Goal: Task Accomplishment & Management: Manage account settings

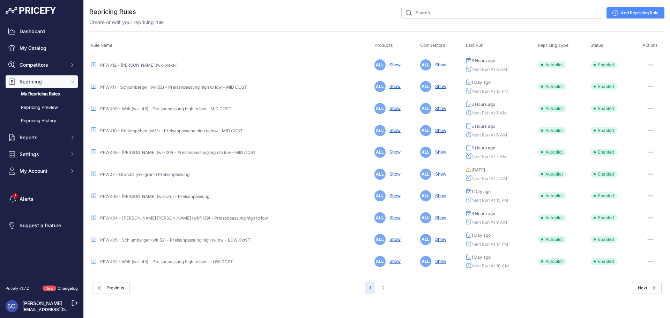
click at [170, 88] on link "PFWK11 - Schlumberger (wkl52) - Preisanpassung high to low - MID COST" at bounding box center [173, 86] width 147 height 5
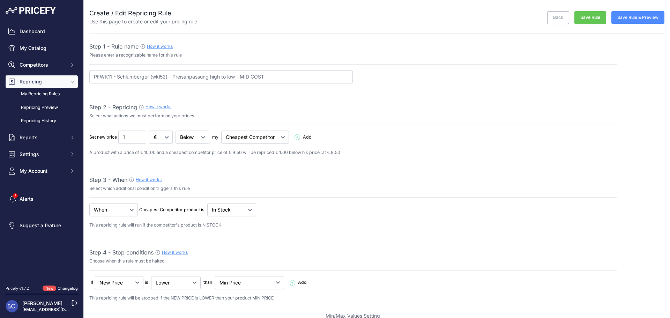
select select "percentage"
select select "13"
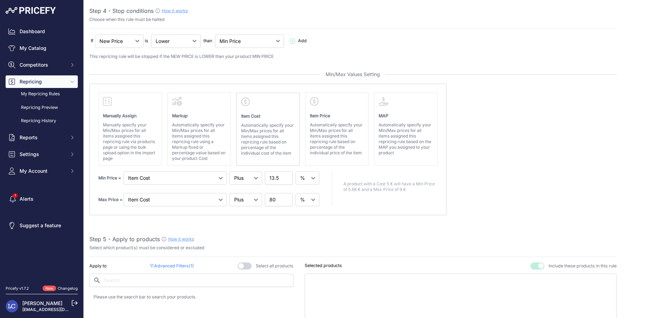
scroll to position [243, 0]
click at [273, 176] on input "13.5" at bounding box center [279, 176] width 28 height 13
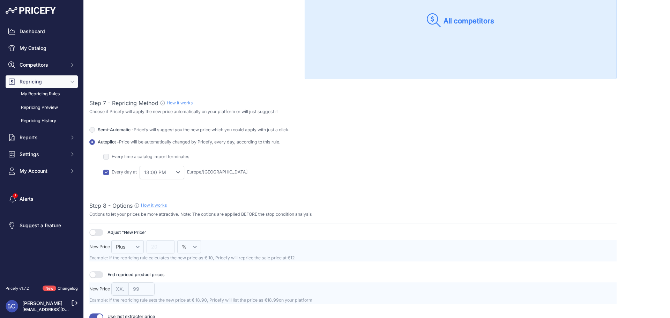
scroll to position [746, 0]
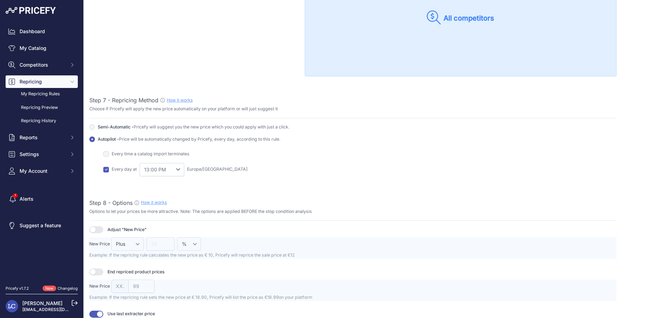
type input "11.5"
click at [177, 169] on select "0:00 AM 1:00 AM 2:00 AM" at bounding box center [162, 169] width 45 height 13
select select "12"
click at [140, 163] on select "0:00 AM 1:00 AM 2:00 AM" at bounding box center [162, 169] width 45 height 13
click at [180, 170] on select "0:00 AM 1:00 AM 2:00 AM" at bounding box center [162, 169] width 45 height 13
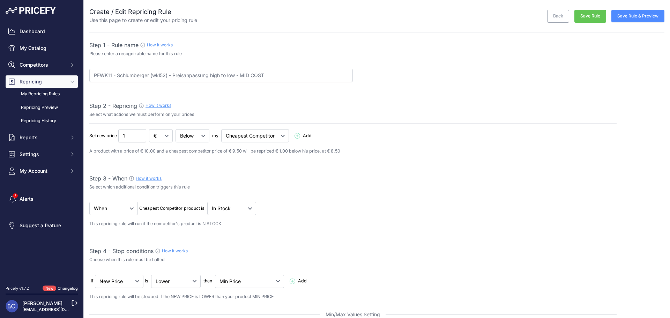
scroll to position [0, 0]
click at [633, 21] on button "Save Rule & Preview" at bounding box center [638, 17] width 53 height 13
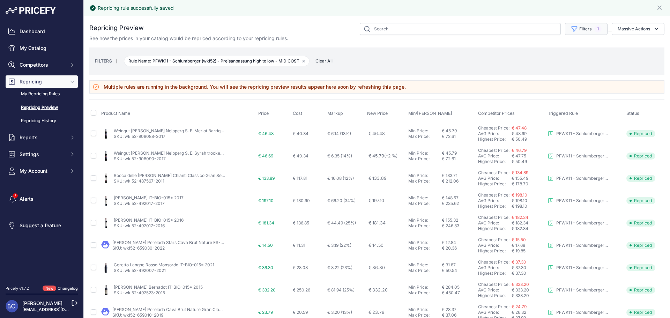
click at [579, 28] on button "Filters 1" at bounding box center [586, 29] width 43 height 12
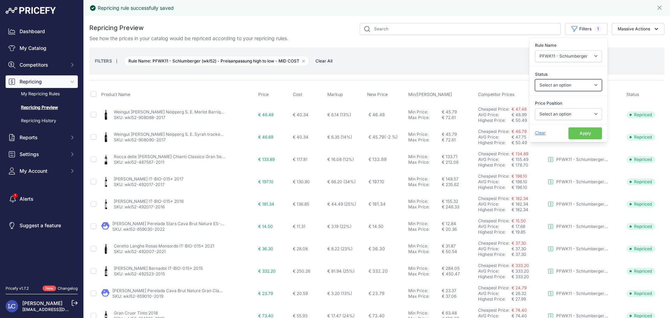
click at [576, 84] on select "Select an option Skipped Repriced Suggested In Error" at bounding box center [568, 85] width 67 height 12
select select "repriced"
click at [535, 79] on select "Select an option Skipped Repriced Suggested In Error" at bounding box center [568, 85] width 67 height 12
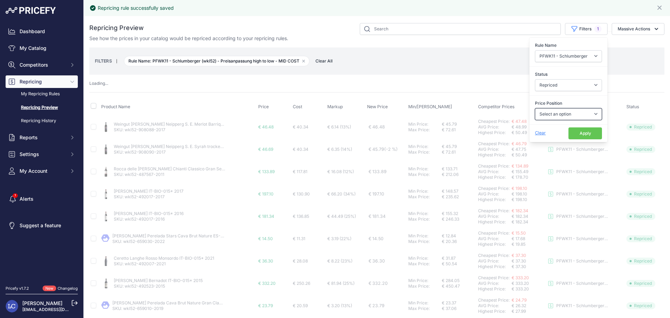
click at [561, 115] on select "Select an option I am higher Same price I am lower" at bounding box center [568, 114] width 67 height 12
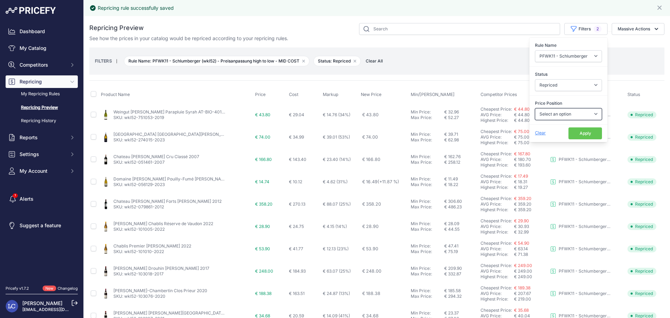
select select "0"
click at [535, 108] on select "Select an option I am higher Same price I am lower" at bounding box center [568, 114] width 67 height 12
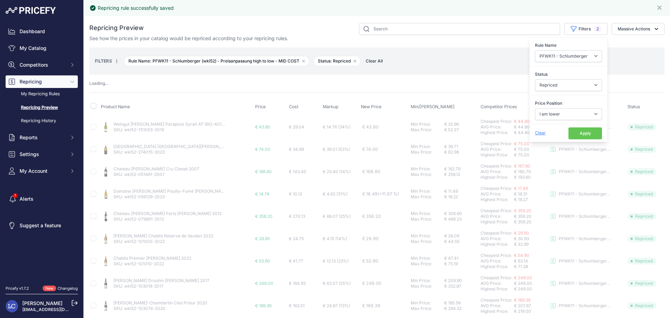
click at [571, 135] on button "Apply" at bounding box center [586, 133] width 34 height 12
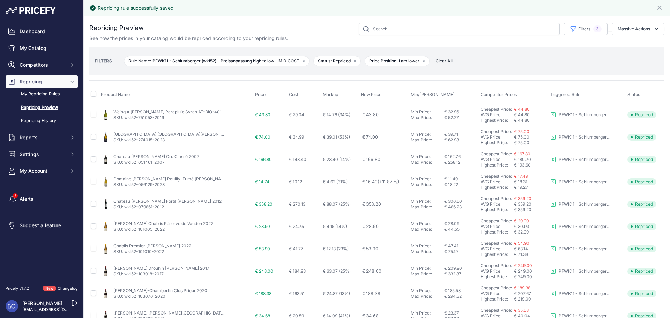
click at [34, 94] on link "My Repricing Rules" at bounding box center [42, 94] width 72 height 12
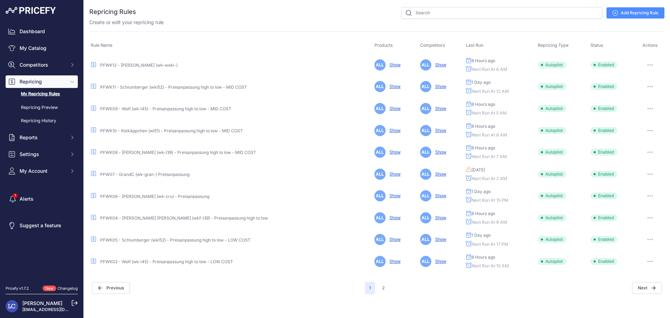
click at [129, 109] on link "PFWK09 - Wolf (wk-l45) - Preisanpassung high to low - MID COST" at bounding box center [165, 108] width 131 height 5
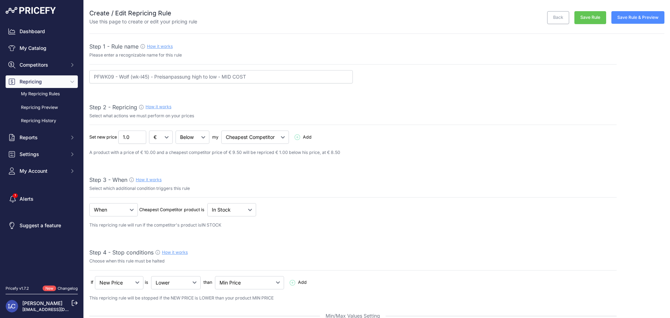
select select "percentage"
select select "5"
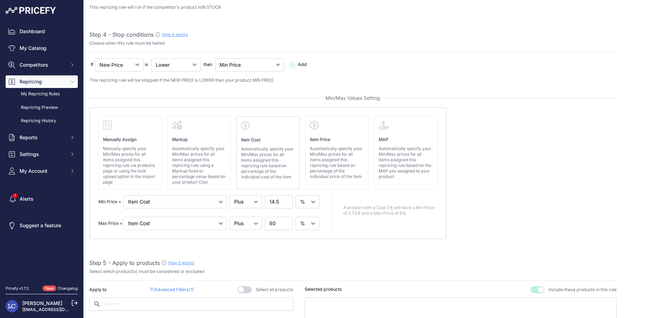
scroll to position [225, 0]
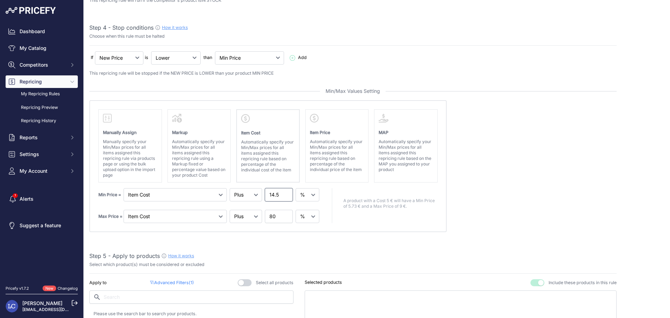
click at [273, 195] on input "14.5" at bounding box center [279, 194] width 28 height 13
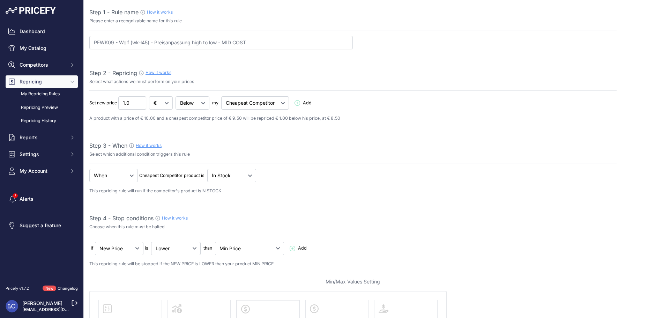
scroll to position [0, 0]
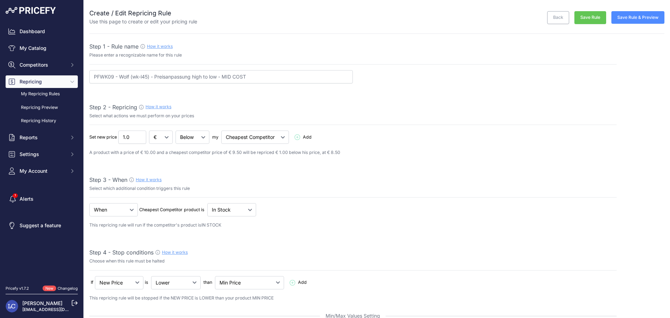
type input "12.5"
click at [584, 18] on button "Save Rule" at bounding box center [591, 17] width 32 height 13
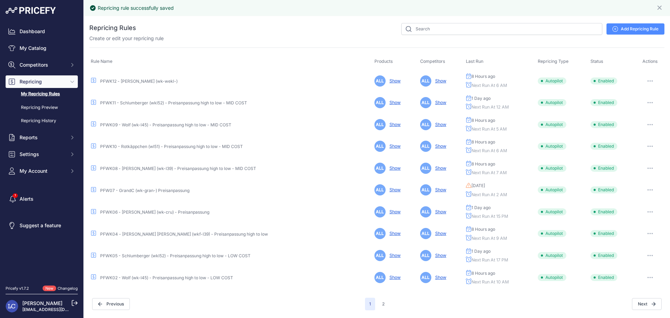
click at [216, 147] on link "PFWK10 - Rotkäppchen (wl51) - Preisanpassung high to low - MID COST" at bounding box center [171, 146] width 143 height 5
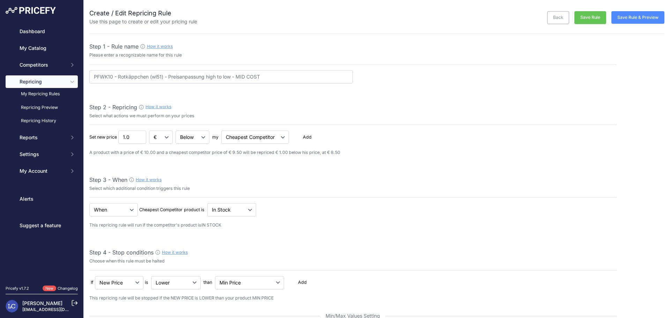
select select "percentage"
select select "6"
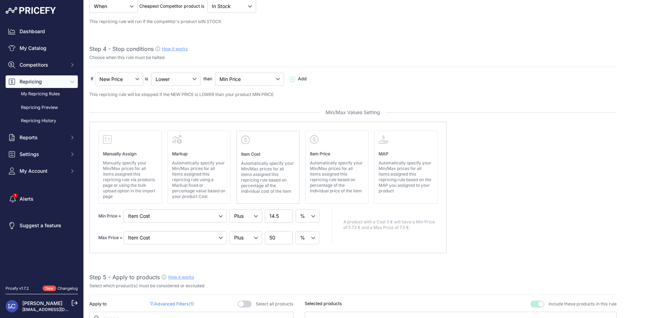
scroll to position [205, 0]
click at [272, 216] on input "14.5" at bounding box center [279, 214] width 28 height 13
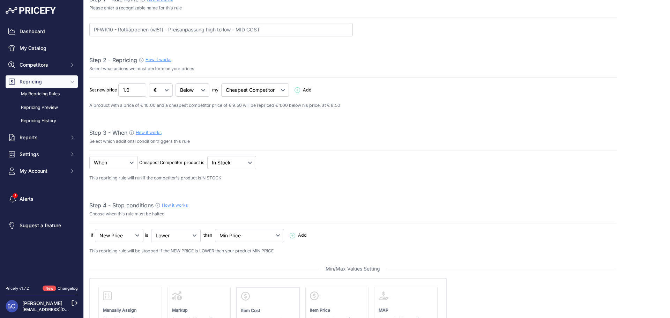
scroll to position [0, 0]
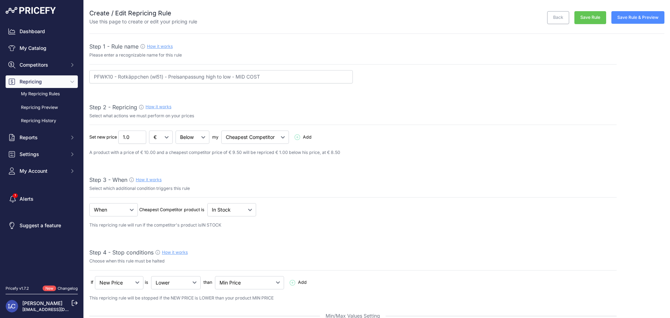
type input "12.5"
click at [589, 20] on button "Save Rule" at bounding box center [591, 17] width 32 height 13
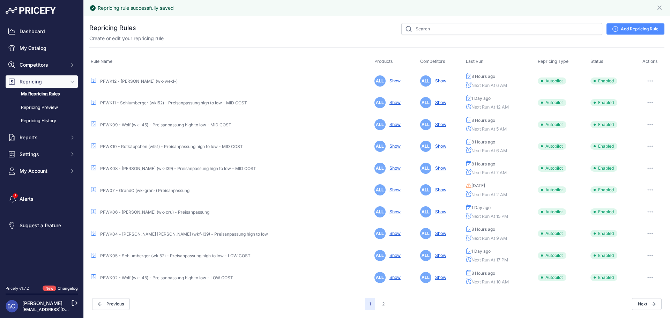
click at [180, 190] on link "PFW07 - GrandC (wk-gran-) Preisanpassung" at bounding box center [144, 190] width 89 height 5
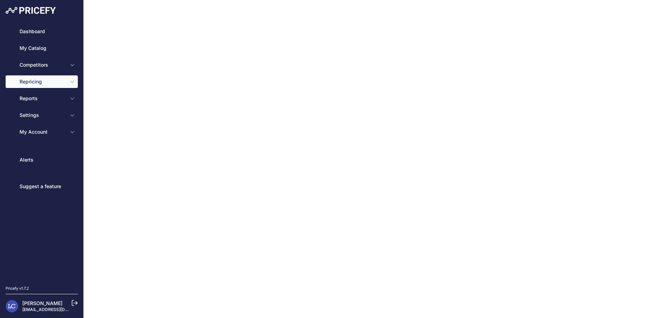
type input "PFW07 - GrandC (wk-gran-) Preisanpassung"
type input "0.1"
select select "in_stock"
select select "min_price"
select select "cost"
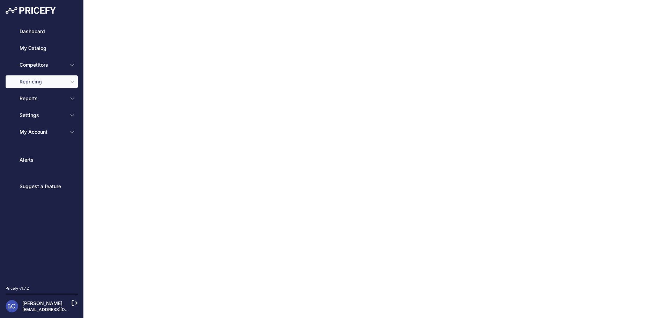
type input "18"
select select "percentage"
select select "cost"
type input "80"
select select "percentage"
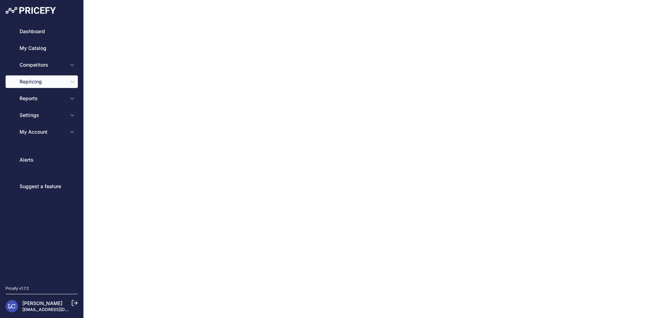
select select "2"
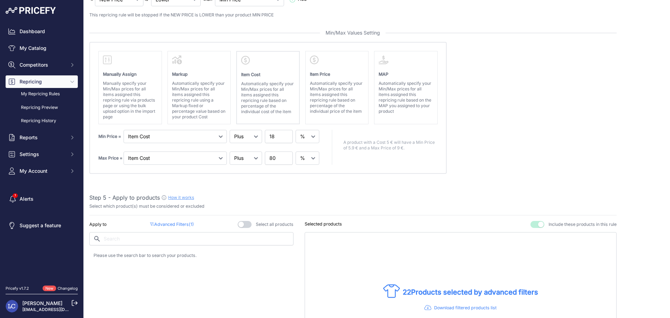
scroll to position [286, 0]
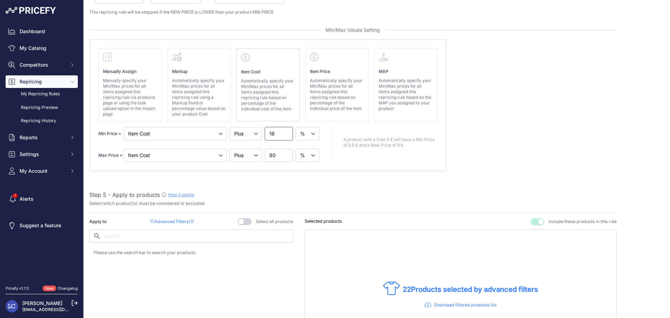
click at [272, 135] on input "18" at bounding box center [279, 133] width 28 height 13
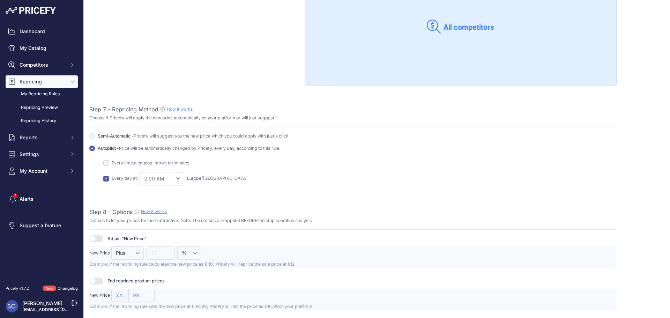
scroll to position [738, 0]
type input "22"
click at [177, 176] on select "0:00 AM 1:00 AM 2:00 AM" at bounding box center [162, 177] width 45 height 13
select select "12"
click at [140, 171] on select "0:00 AM 1:00 AM 2:00 AM" at bounding box center [162, 177] width 45 height 13
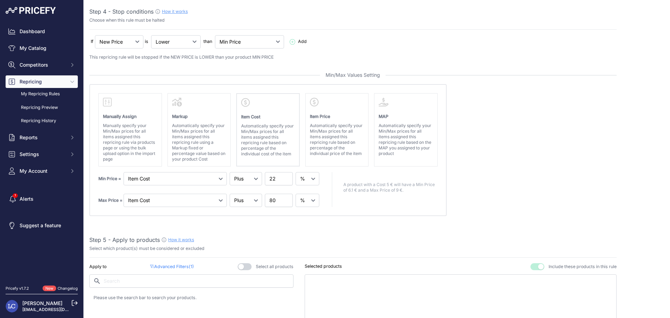
scroll to position [222, 0]
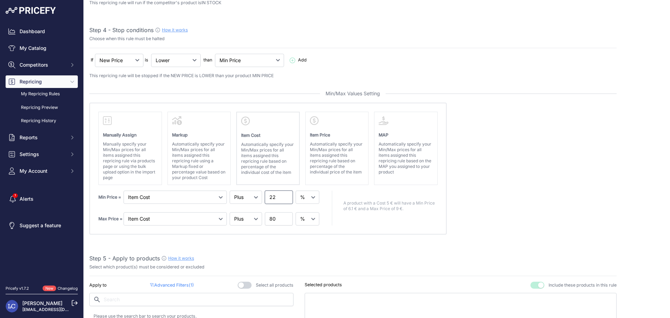
click at [273, 199] on input "22" at bounding box center [279, 197] width 28 height 13
type input "23"
click at [504, 157] on absolute "Please select Min / Max / Min-Max as stop condition to enable this section Manu…" at bounding box center [352, 169] width 527 height 132
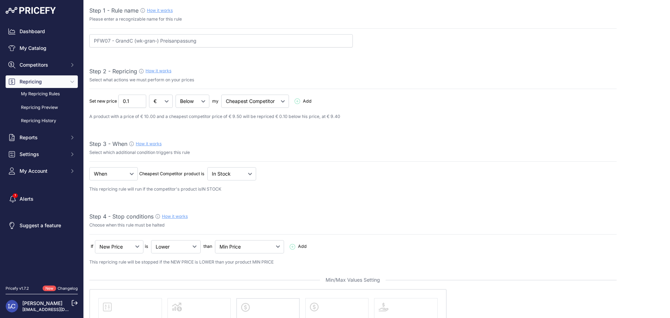
scroll to position [22, 0]
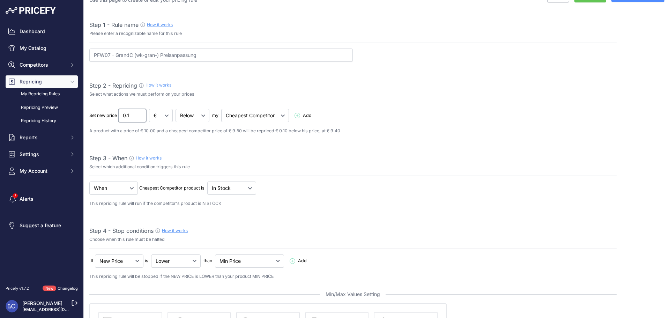
click at [141, 112] on input "0.1" at bounding box center [132, 115] width 28 height 13
click at [138, 113] on input "0.11" at bounding box center [132, 115] width 28 height 13
click at [139, 113] on input "0.12" at bounding box center [132, 115] width 28 height 13
click at [130, 116] on input "0.12" at bounding box center [132, 115] width 28 height 13
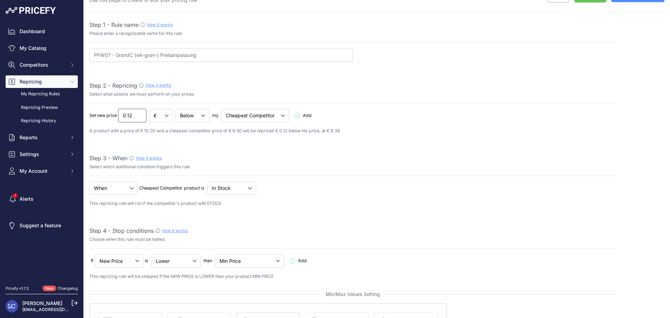
click at [134, 116] on input "0.12" at bounding box center [132, 115] width 28 height 13
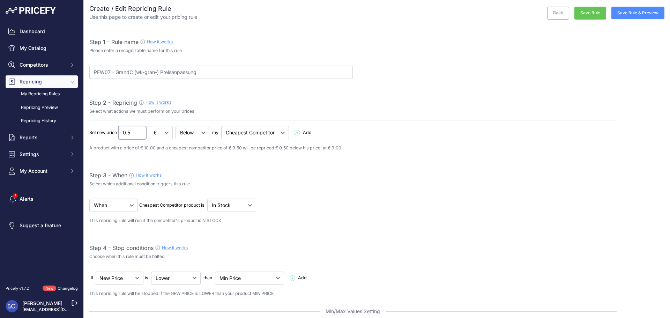
scroll to position [0, 0]
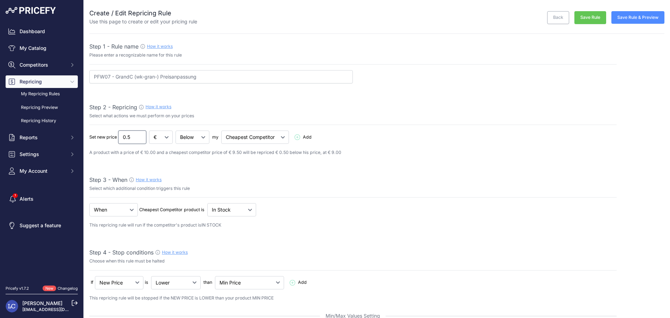
type input "0.5"
click at [615, 18] on button "Save Rule & Preview" at bounding box center [638, 17] width 53 height 13
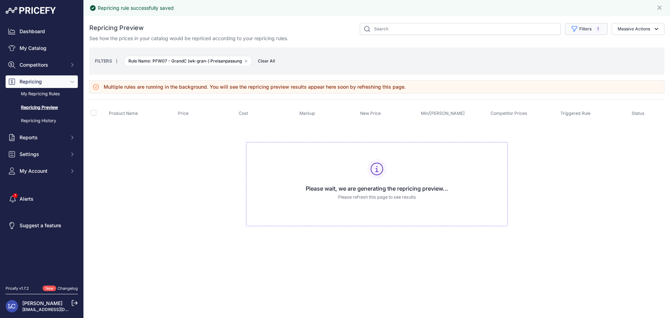
click at [596, 31] on span "1" at bounding box center [598, 28] width 7 height 7
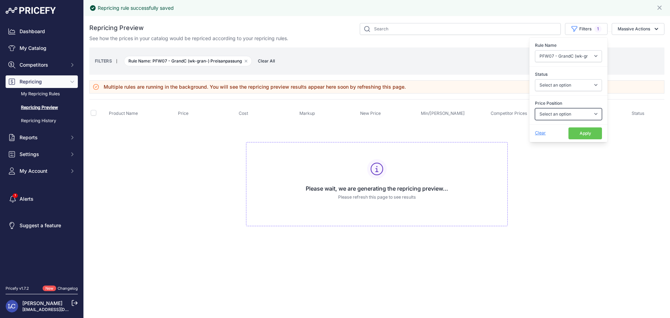
click at [570, 118] on select "Select an option I am higher Same price I am lower" at bounding box center [568, 114] width 67 height 12
select select "0"
click at [535, 108] on select "Select an option I am higher Same price I am lower" at bounding box center [568, 114] width 67 height 12
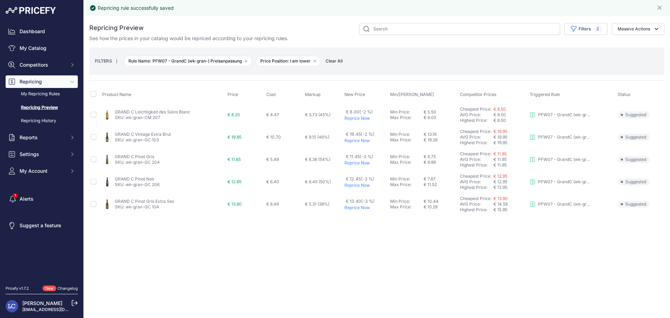
click at [631, 57] on div "FILTERS | Rule Name: PFW07 - GrandC (wk-gran-) Preisanpassung Remove filter opt…" at bounding box center [377, 61] width 564 height 19
click at [505, 109] on span "€ 8.50" at bounding box center [500, 108] width 13 height 5
click at [33, 45] on link "My Catalog" at bounding box center [42, 48] width 72 height 13
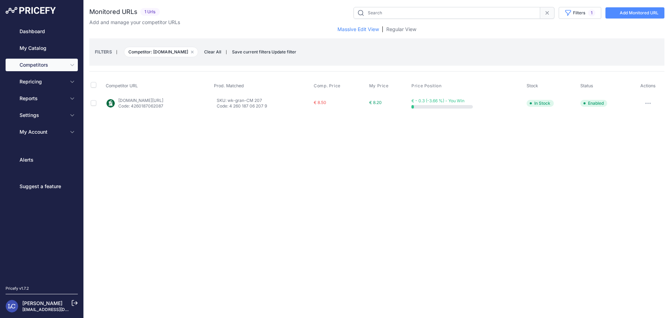
type input "wk-gran-CM 207"
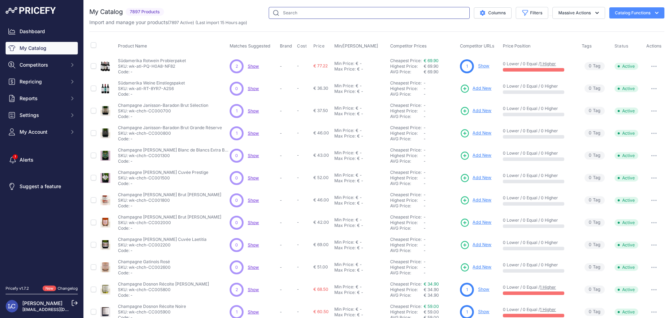
click at [440, 12] on input "text" at bounding box center [369, 13] width 201 height 12
type input "grand c brut"
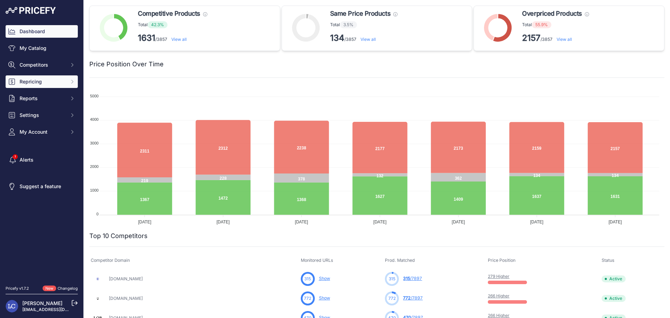
click at [36, 82] on span "Repricing" at bounding box center [43, 81] width 46 height 7
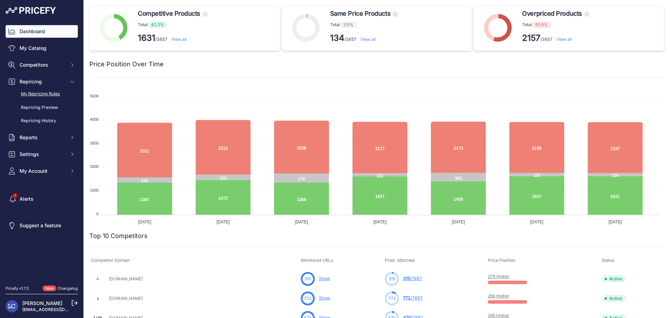
click at [37, 96] on link "My Repricing Rules" at bounding box center [42, 94] width 72 height 12
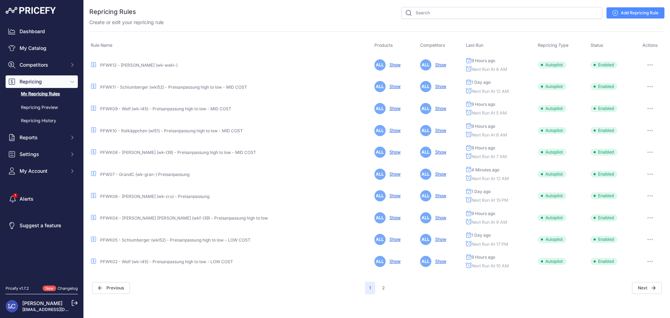
click at [647, 172] on button "button" at bounding box center [650, 174] width 14 height 10
click at [139, 176] on link "PFW07 - GrandC (wk-gran-) Preisanpassung" at bounding box center [144, 174] width 89 height 5
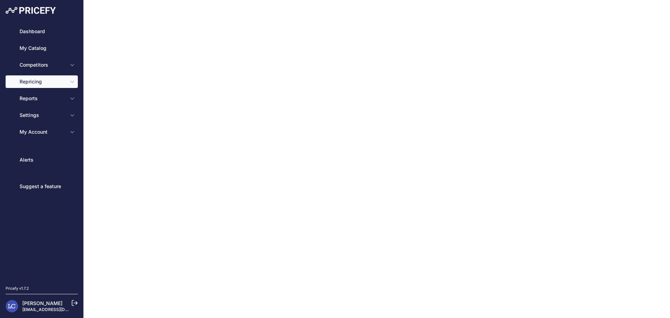
type input "PFW07 - GrandC (wk-gran-) Preisanpassung"
type input "0.5"
select select "in_stock"
select select "min_price"
select select "cost"
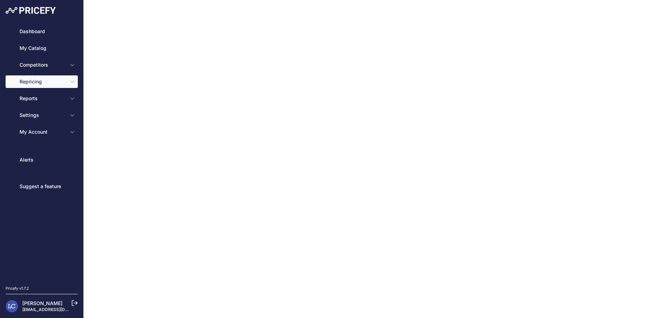
type input "23"
select select "percentage"
select select "cost"
type input "80"
select select "percentage"
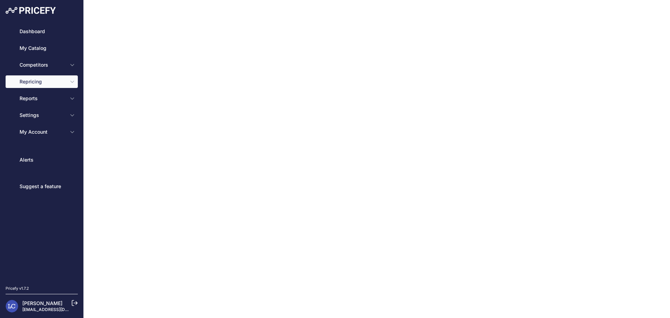
select select "12"
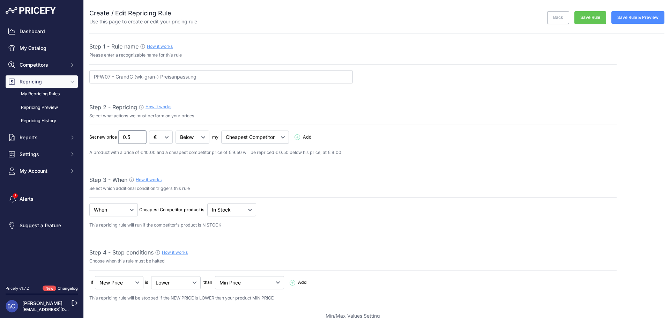
click at [128, 138] on input "0.5" at bounding box center [132, 137] width 28 height 13
type input "0.0"
click at [592, 15] on button "Save Rule" at bounding box center [591, 17] width 32 height 13
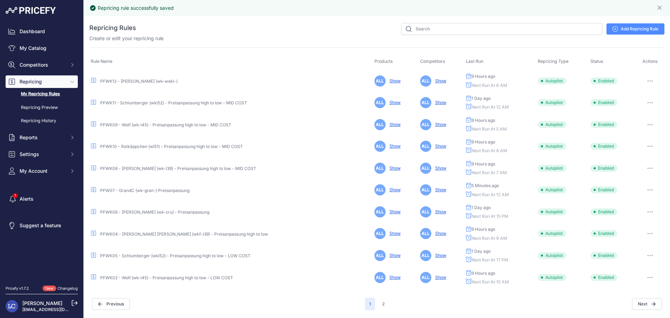
click at [174, 192] on link "PFW07 - GrandC (wk-gran-) Preisanpassung" at bounding box center [144, 190] width 89 height 5
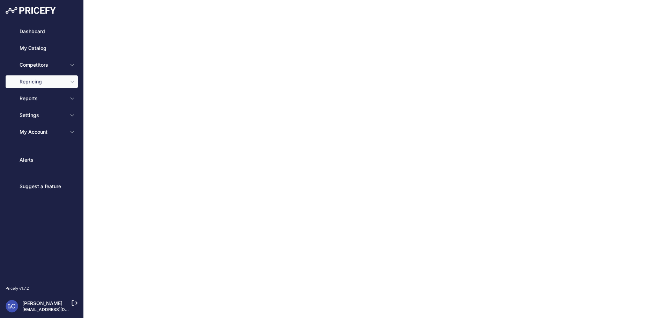
type input "PFW07 - GrandC (wk-gran-) Preisanpassung"
type input "0.0"
select select "in_stock"
select select "min_price"
select select "cost"
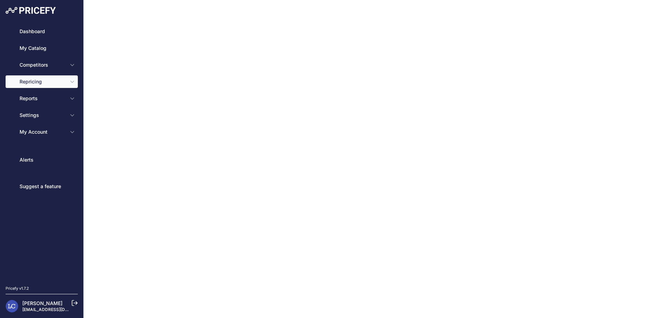
type input "23"
select select "percentage"
select select "cost"
type input "80"
select select "percentage"
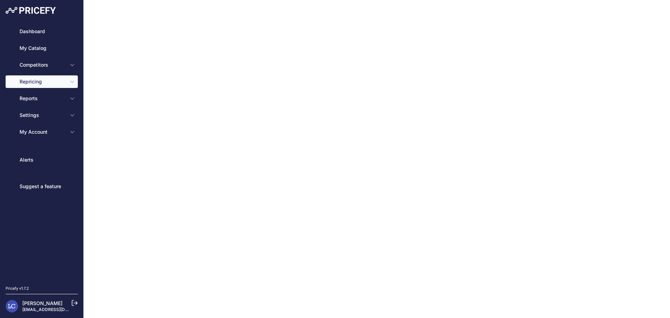
select select "12"
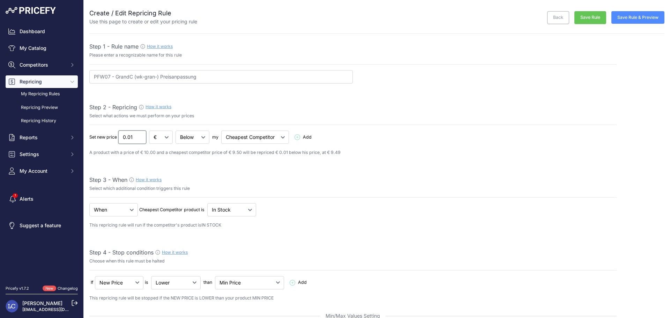
type input "0.01"
click at [139, 134] on input "0.01" at bounding box center [132, 137] width 28 height 13
click at [578, 18] on button "Save Rule" at bounding box center [591, 17] width 32 height 13
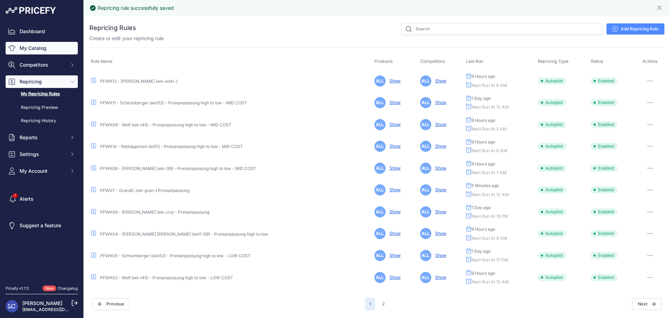
click at [39, 45] on link "My Catalog" at bounding box center [42, 48] width 72 height 13
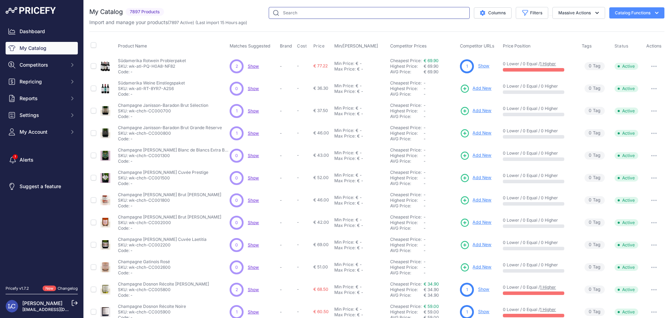
click at [421, 14] on input "text" at bounding box center [369, 13] width 201 height 12
click at [310, 19] on input "text" at bounding box center [369, 13] width 201 height 12
type input "grand c brut"
